Goal: Task Accomplishment & Management: Use online tool/utility

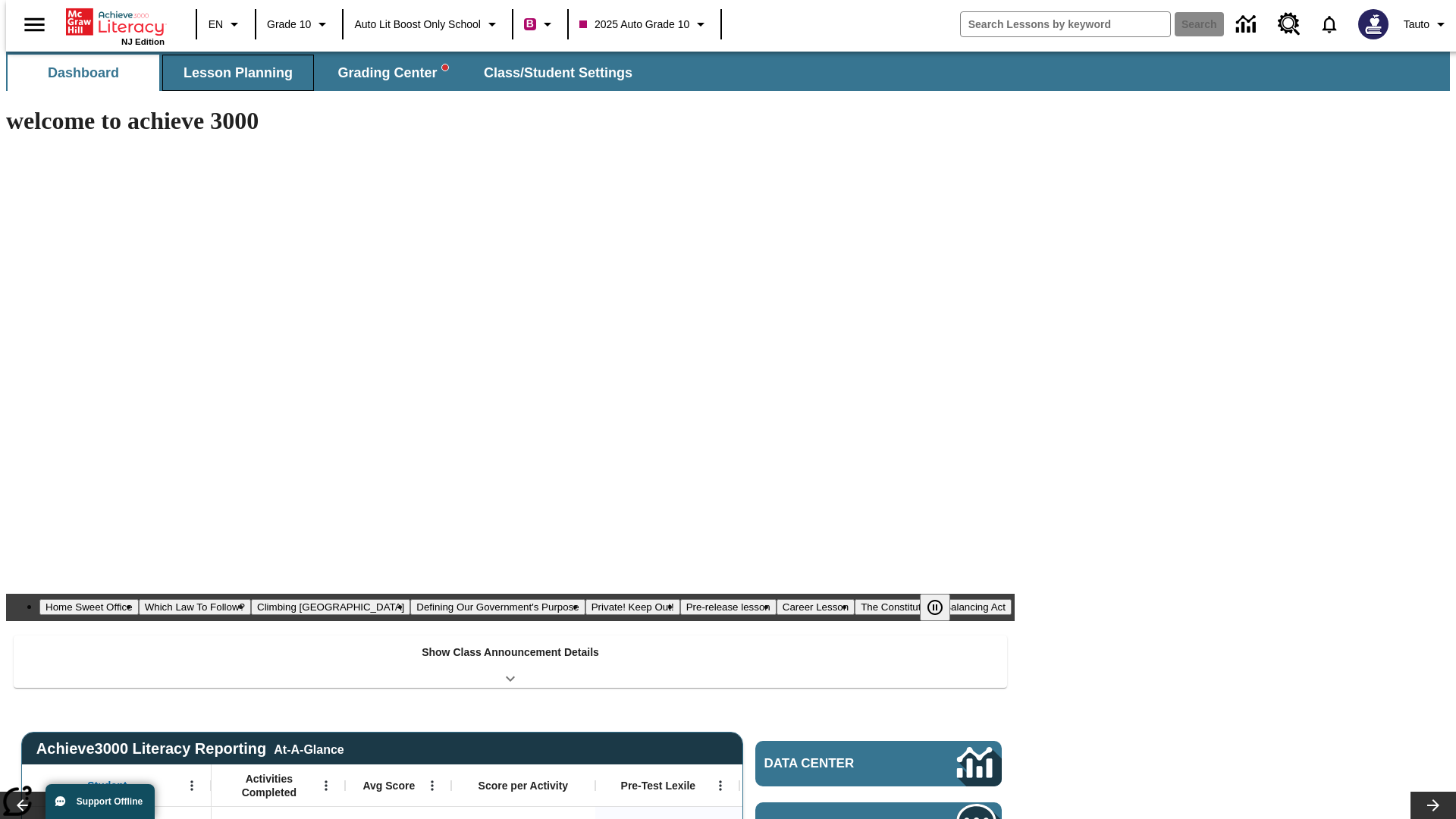
click at [232, 72] on span "Lesson Planning" at bounding box center [237, 73] width 109 height 17
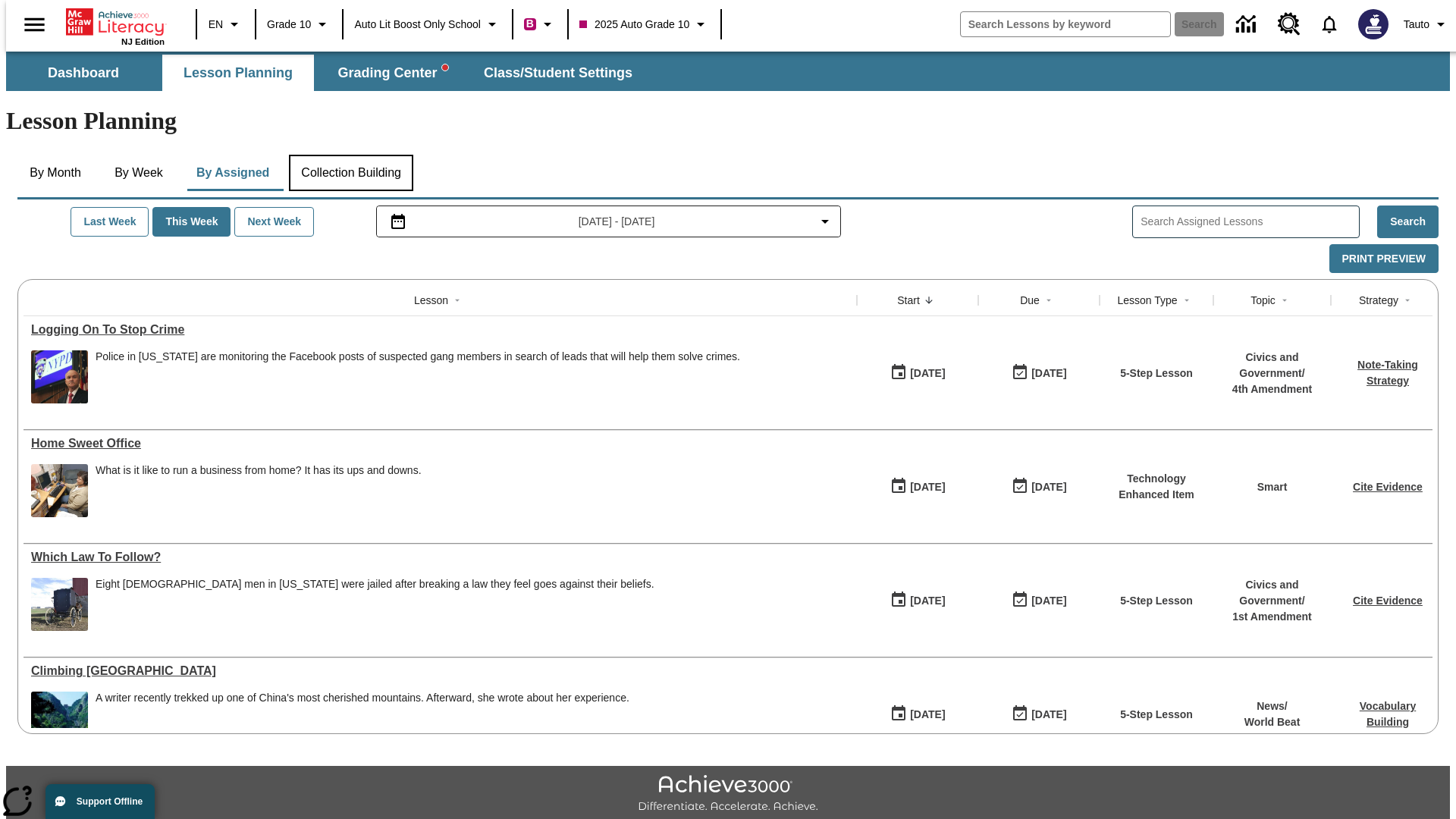
click at [351, 154] on button "Collection Building" at bounding box center [351, 173] width 125 height 37
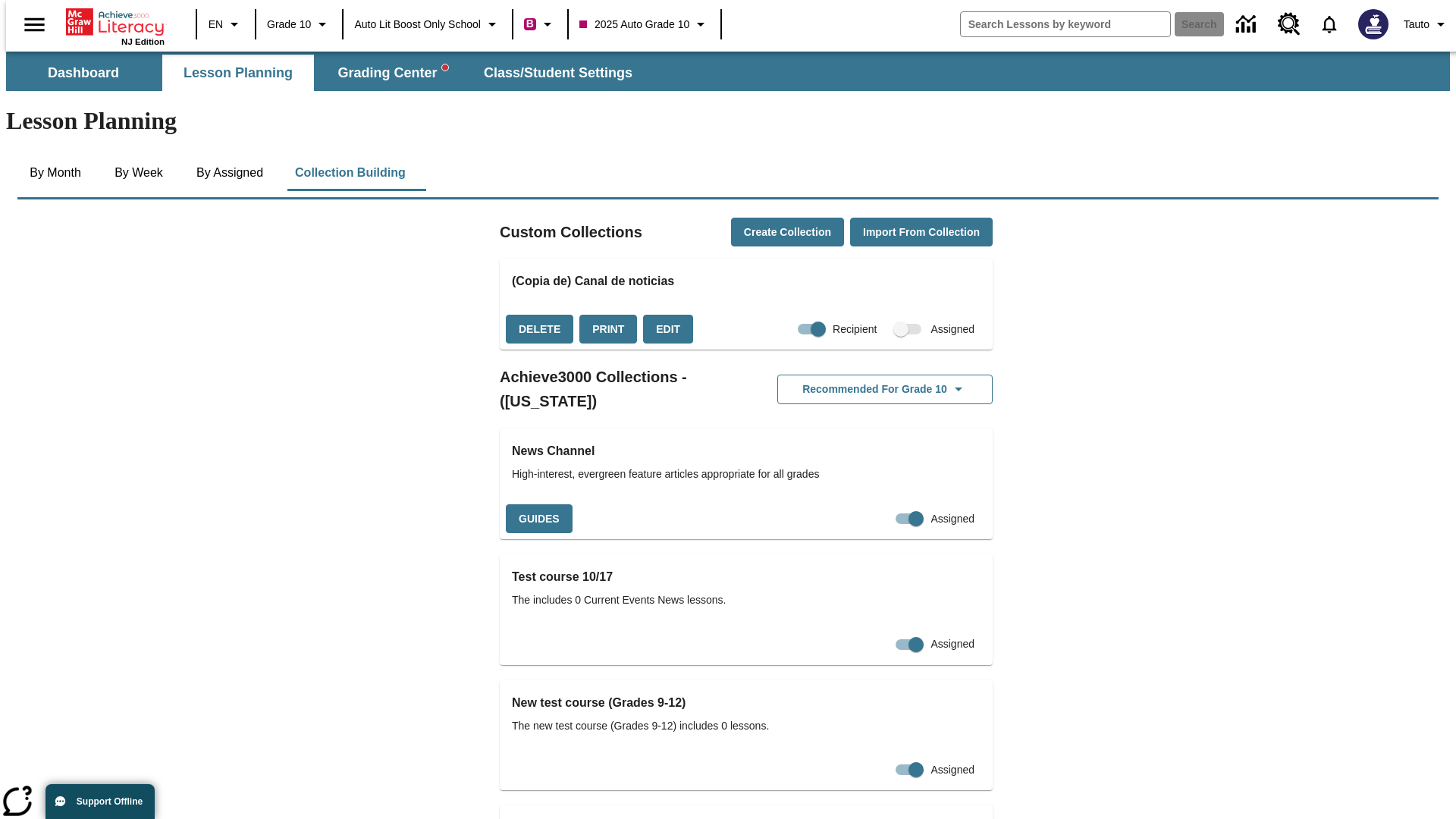
checkbox input "true"
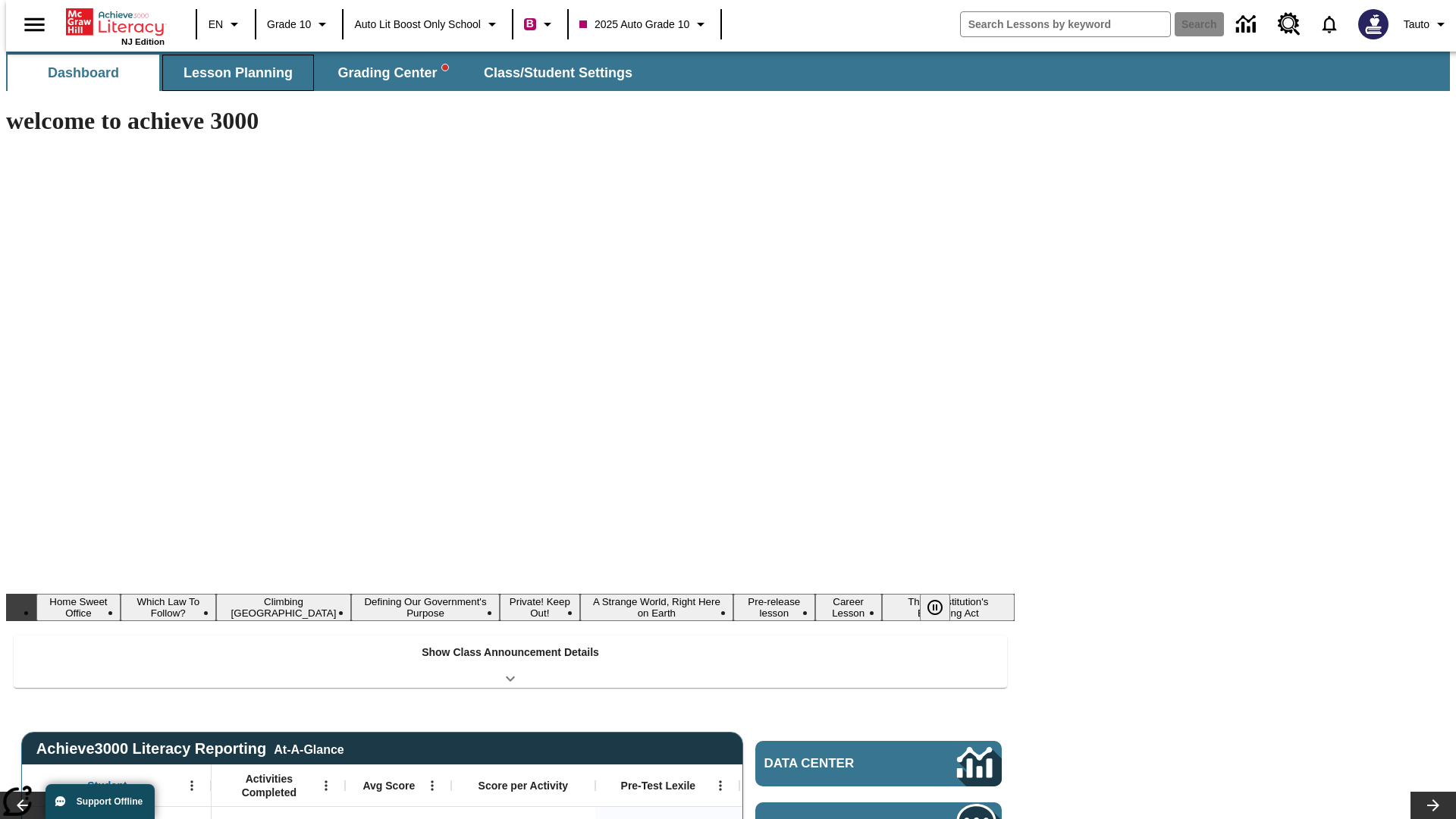
click at [232, 72] on span "Lesson Planning" at bounding box center [237, 73] width 109 height 17
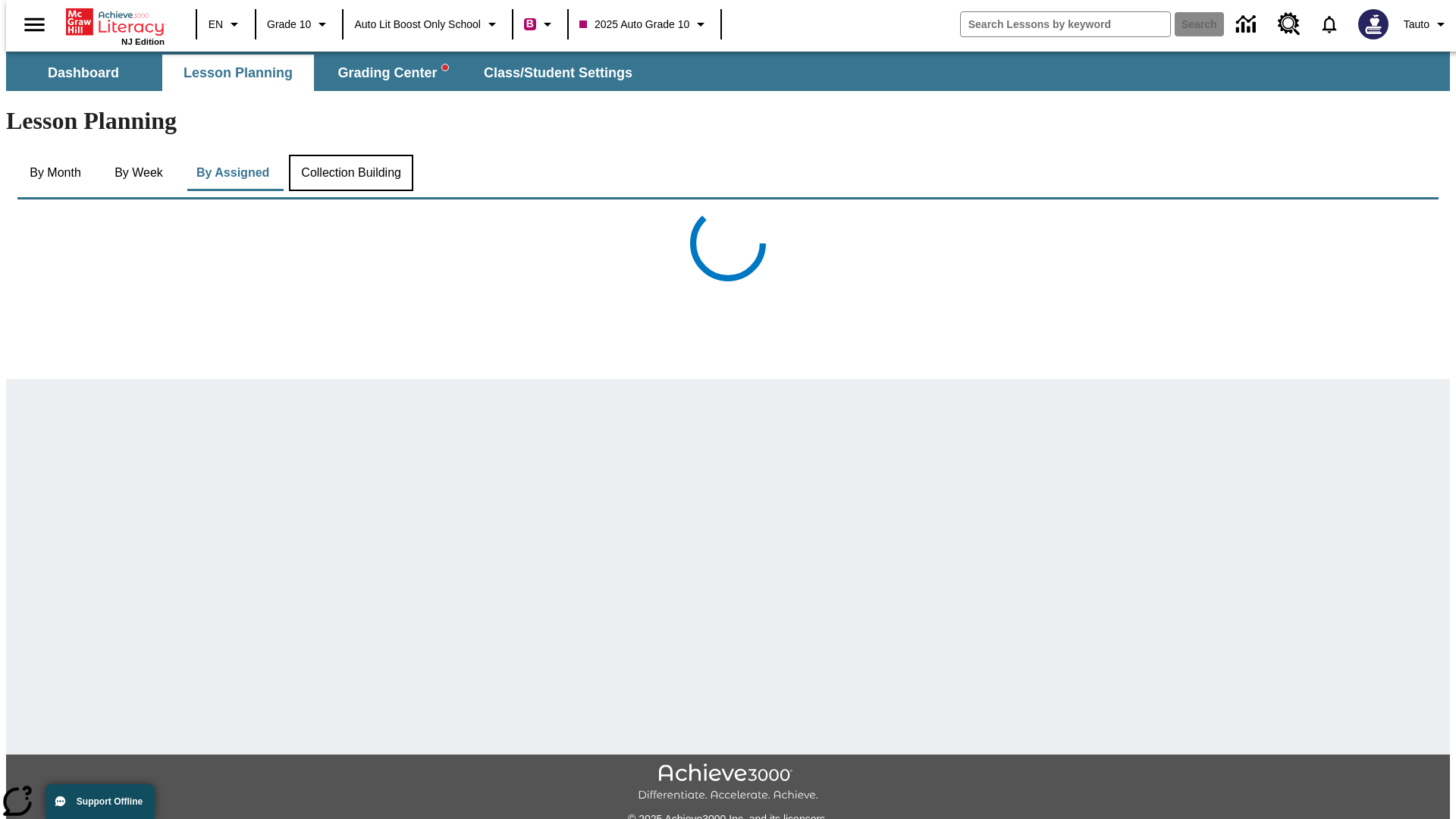
click at [351, 154] on button "Collection Building" at bounding box center [351, 173] width 125 height 37
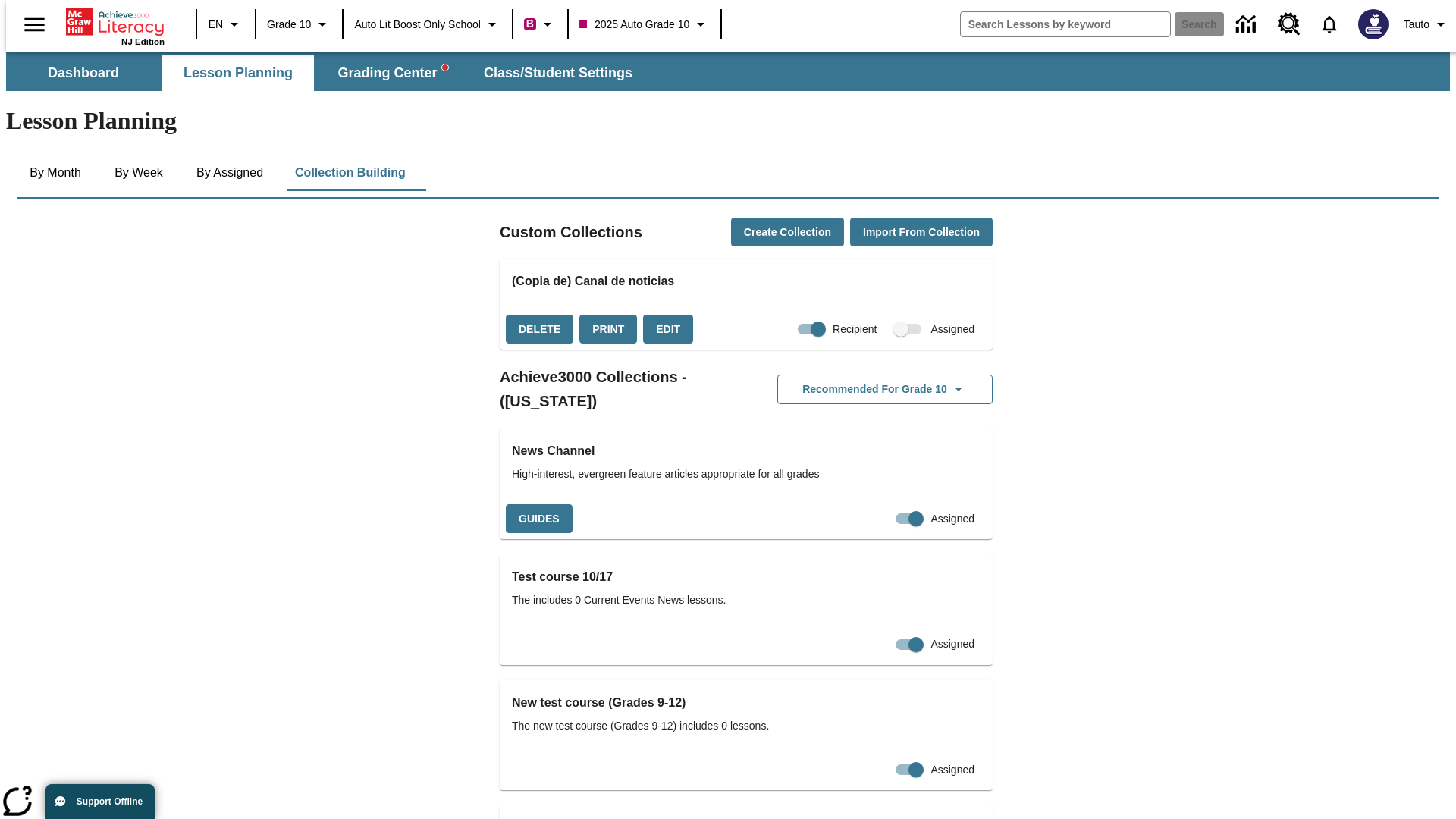
checkbox input "false"
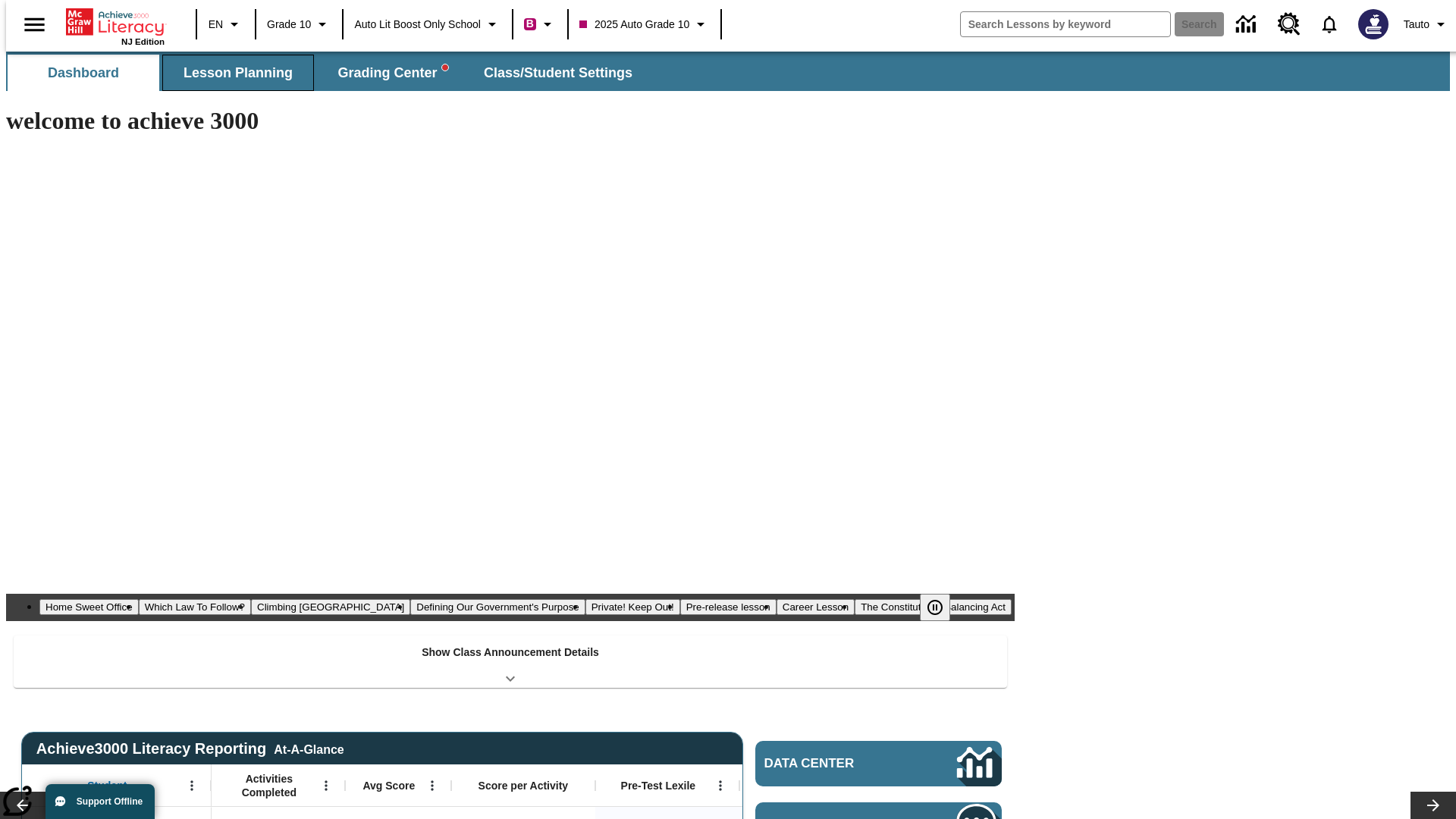
click at [232, 72] on span "Lesson Planning" at bounding box center [237, 73] width 109 height 17
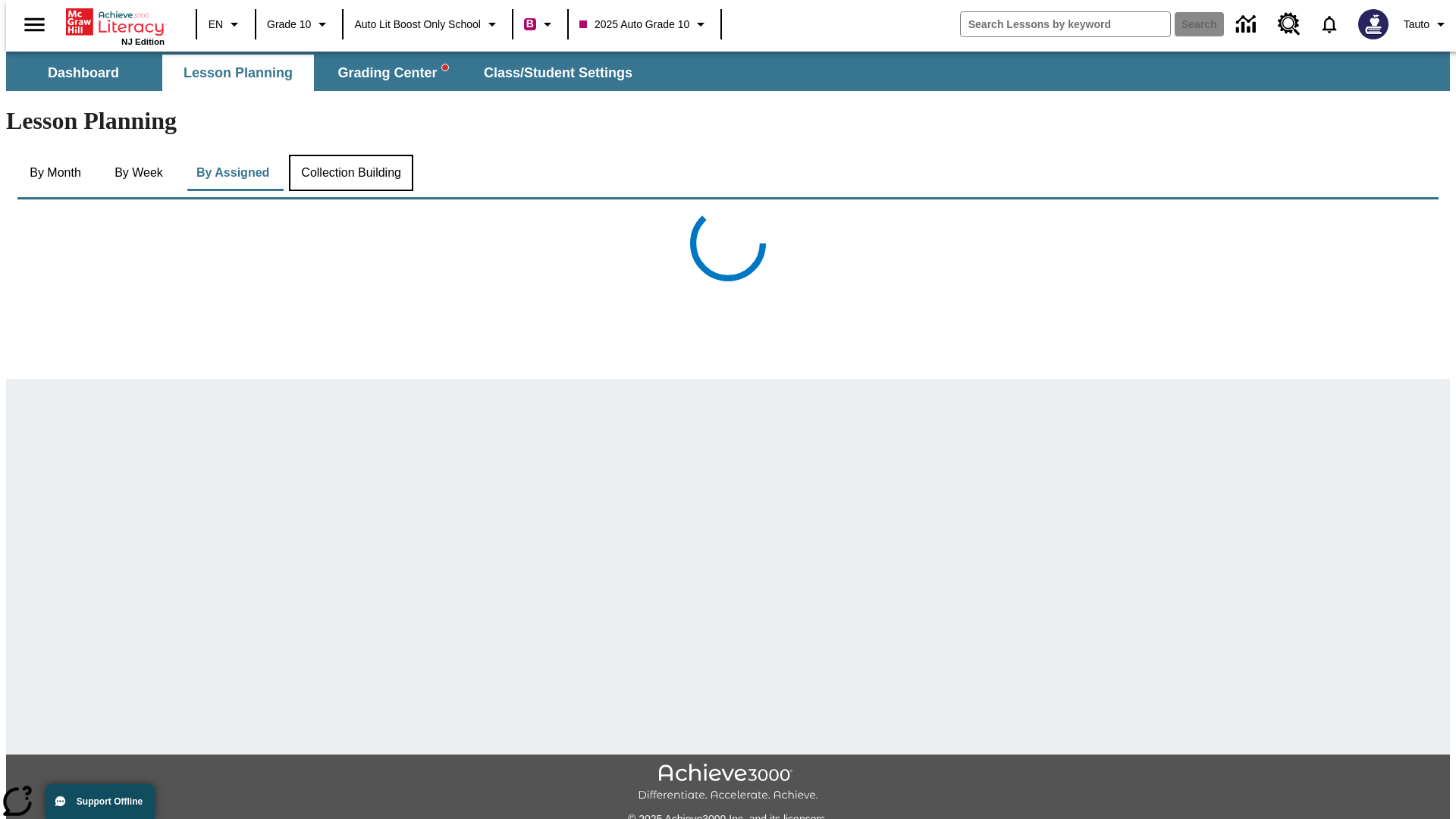
click at [351, 154] on button "Collection Building" at bounding box center [351, 173] width 125 height 37
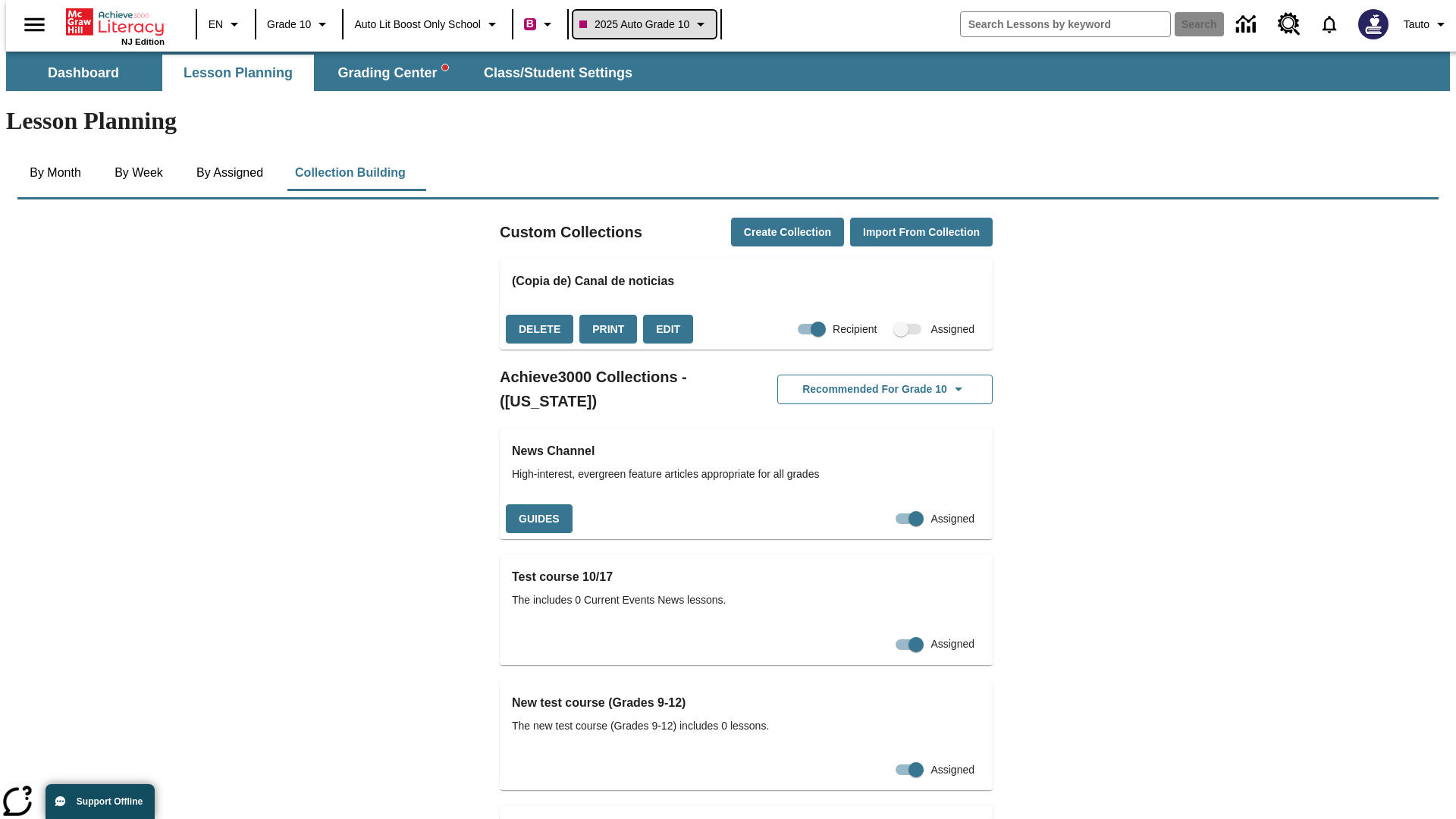
click at [649, 24] on span "2025 Auto Grade 10" at bounding box center [634, 24] width 110 height 16
